Goal: Navigation & Orientation: Find specific page/section

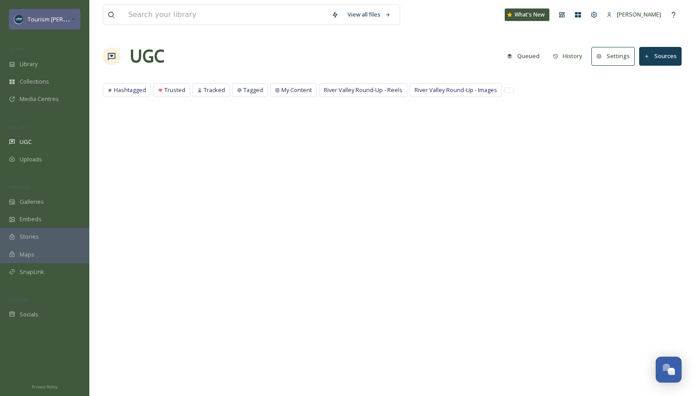
click at [57, 17] on span "Tourism Harrison" at bounding box center [61, 19] width 67 height 8
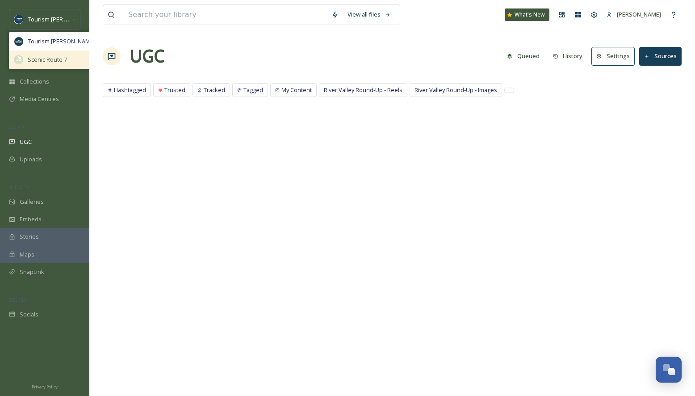
click at [55, 56] on span "Scenic Route 7" at bounding box center [47, 59] width 39 height 8
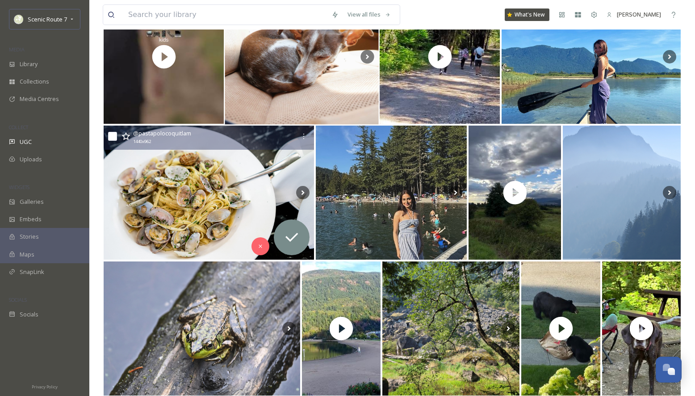
scroll to position [149, 0]
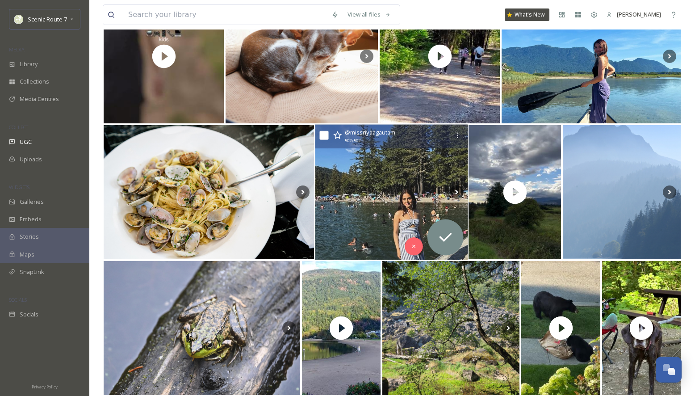
click at [372, 210] on img at bounding box center [391, 192] width 153 height 135
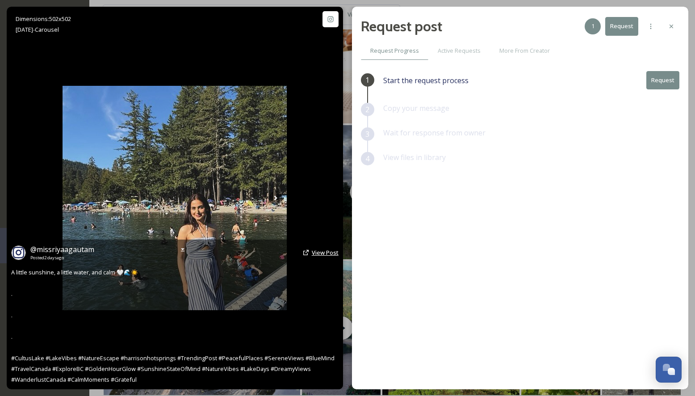
click at [314, 251] on span "View Post" at bounding box center [325, 252] width 27 height 8
